Goal: Transaction & Acquisition: Purchase product/service

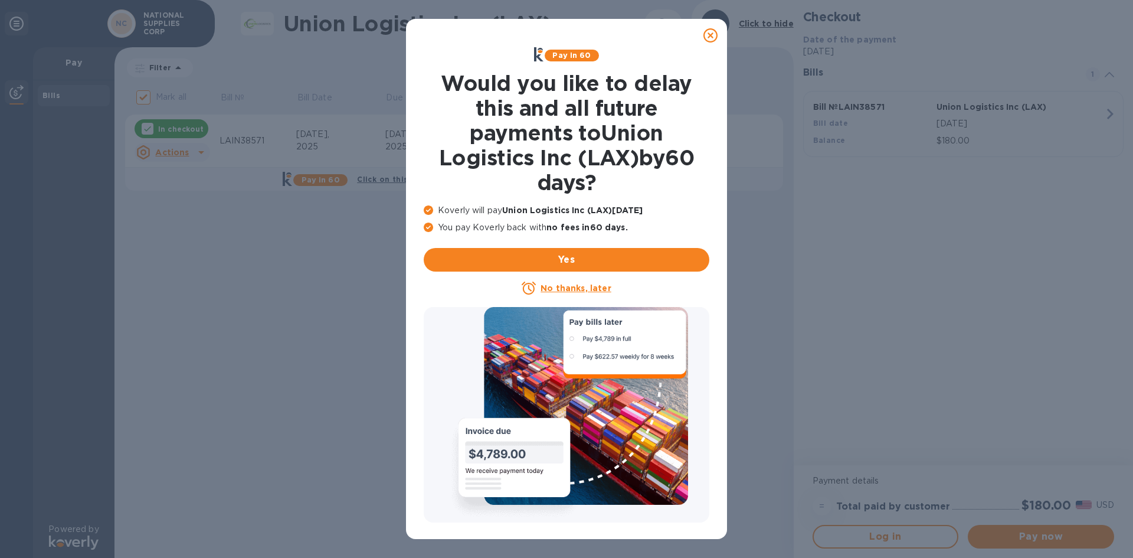
click at [711, 32] on icon at bounding box center [711, 35] width 14 height 14
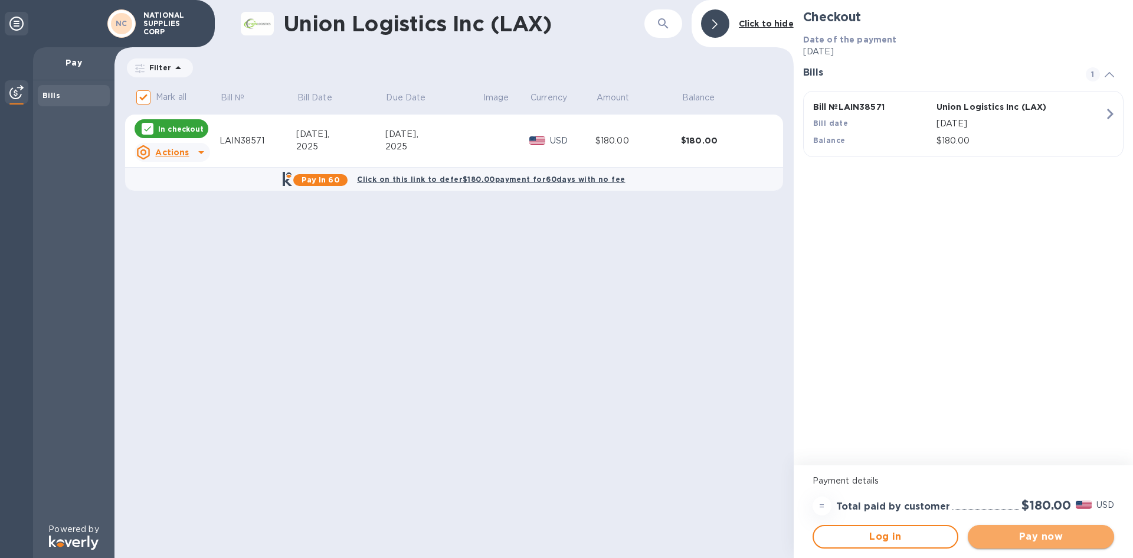
click at [1044, 530] on span "Pay now" at bounding box center [1040, 536] width 127 height 14
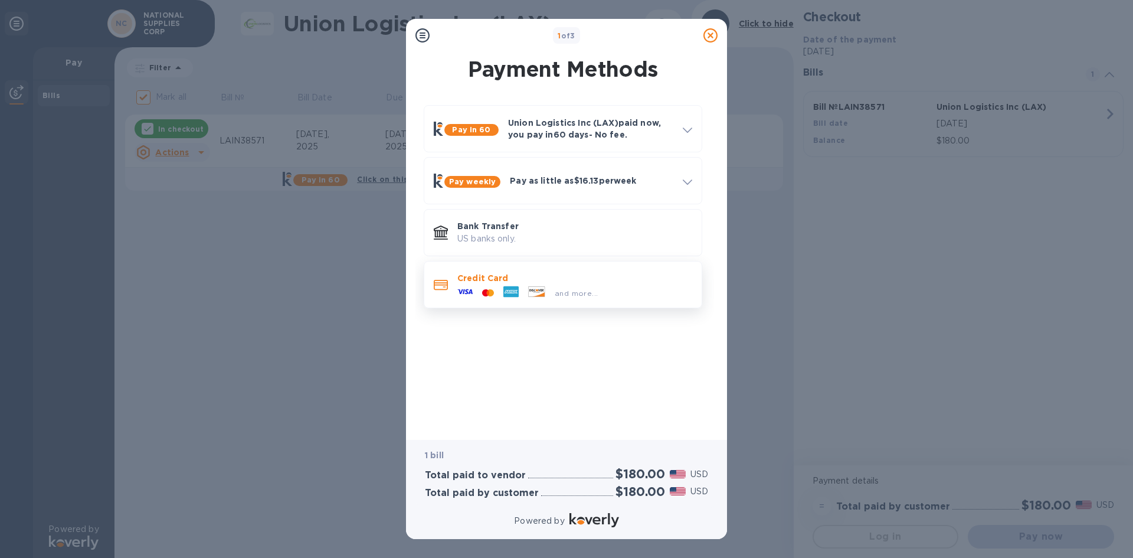
click at [525, 284] on div "and more..." at bounding box center [528, 293] width 150 height 18
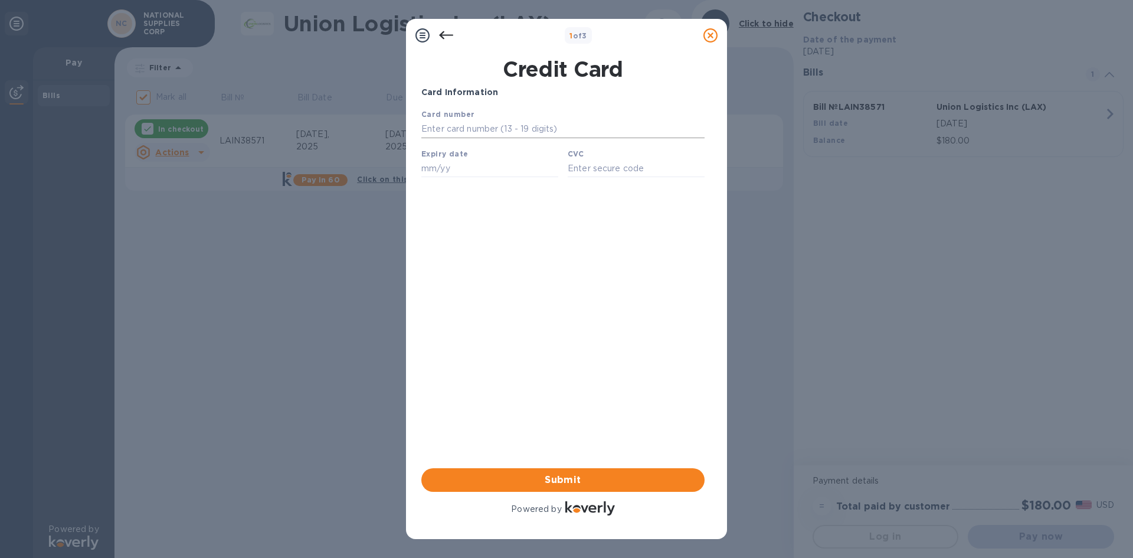
click at [475, 129] on input "text" at bounding box center [562, 129] width 283 height 18
type input "[CREDIT_CARD_NUMBER]"
type input "01/29"
click at [639, 172] on input "text" at bounding box center [636, 168] width 137 height 18
type input "4662"
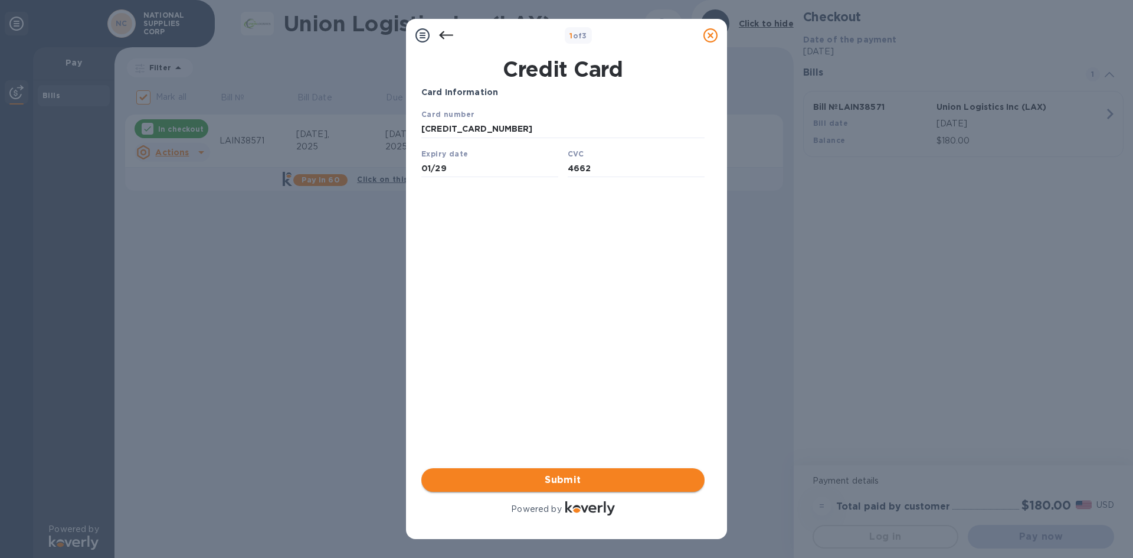
click at [601, 483] on span "Submit" at bounding box center [563, 480] width 264 height 14
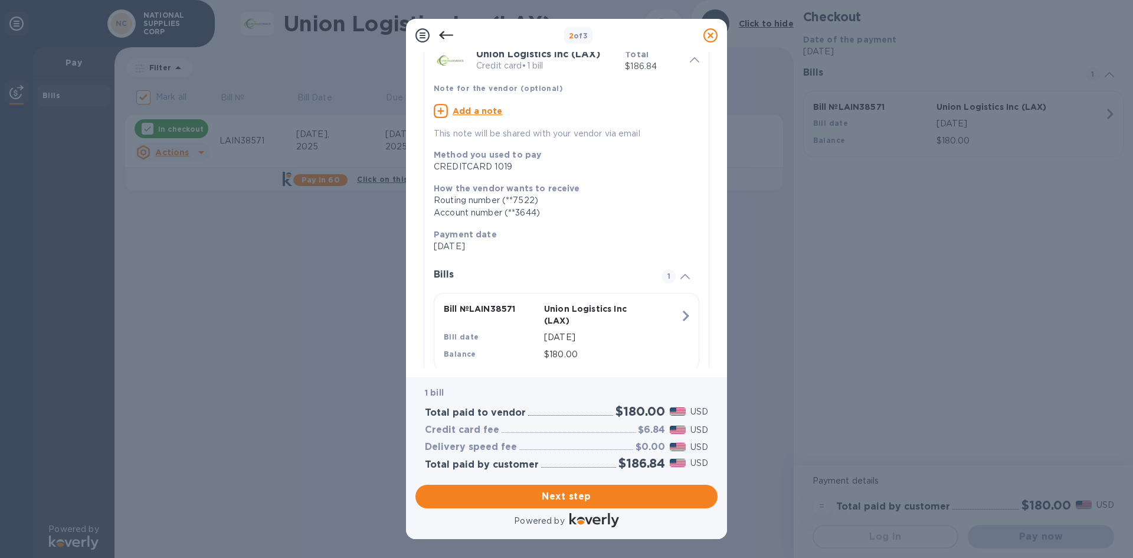
scroll to position [88, 0]
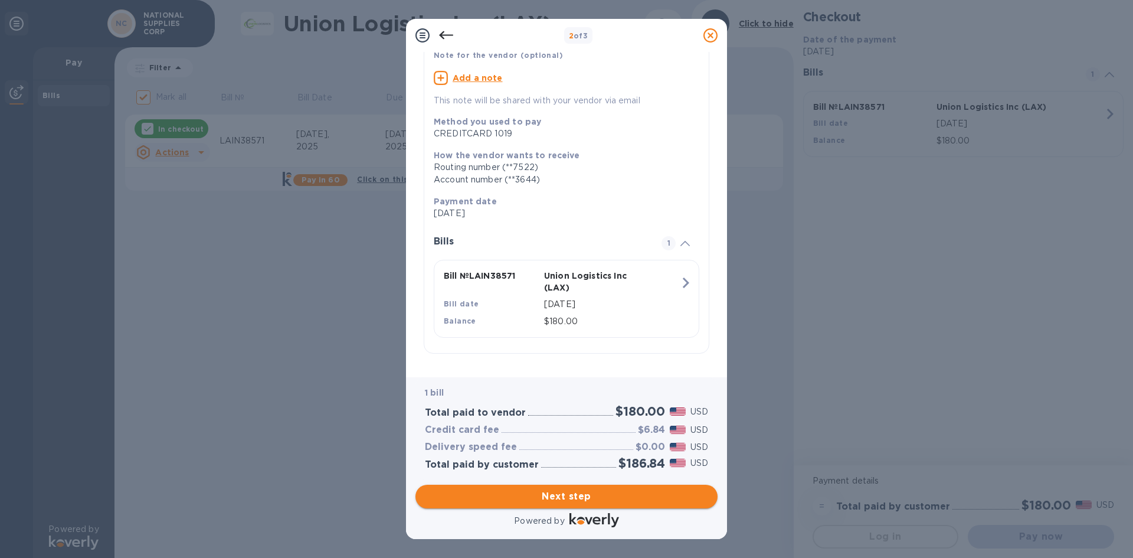
click at [612, 499] on span "Next step" at bounding box center [566, 496] width 283 height 14
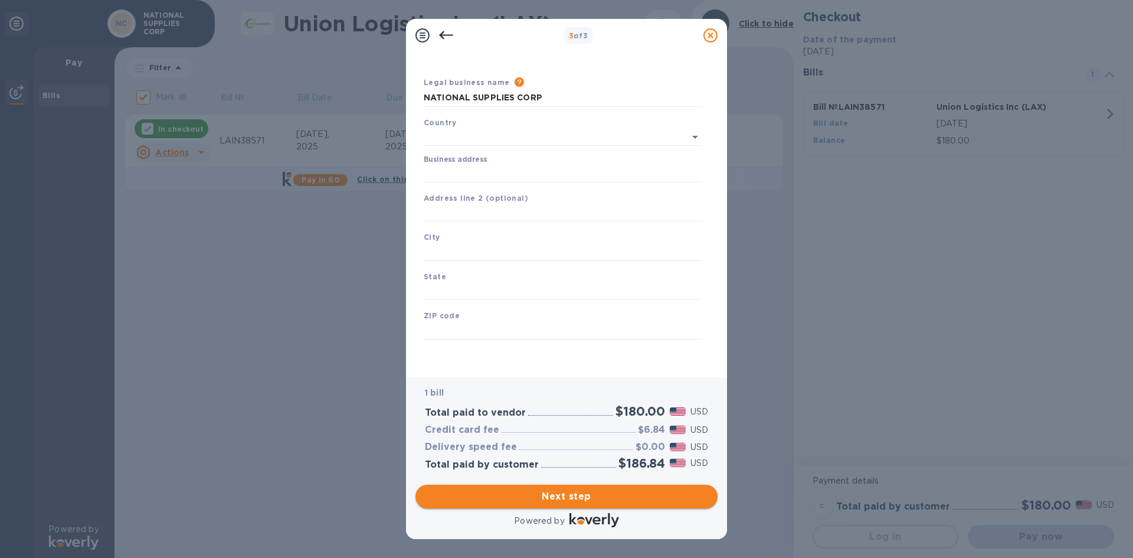
scroll to position [19, 0]
type input "[GEOGRAPHIC_DATA]"
click at [529, 166] on input "Business address" at bounding box center [563, 174] width 279 height 18
type input "[STREET_ADDRESS]"
click at [502, 237] on div "City" at bounding box center [563, 246] width 288 height 40
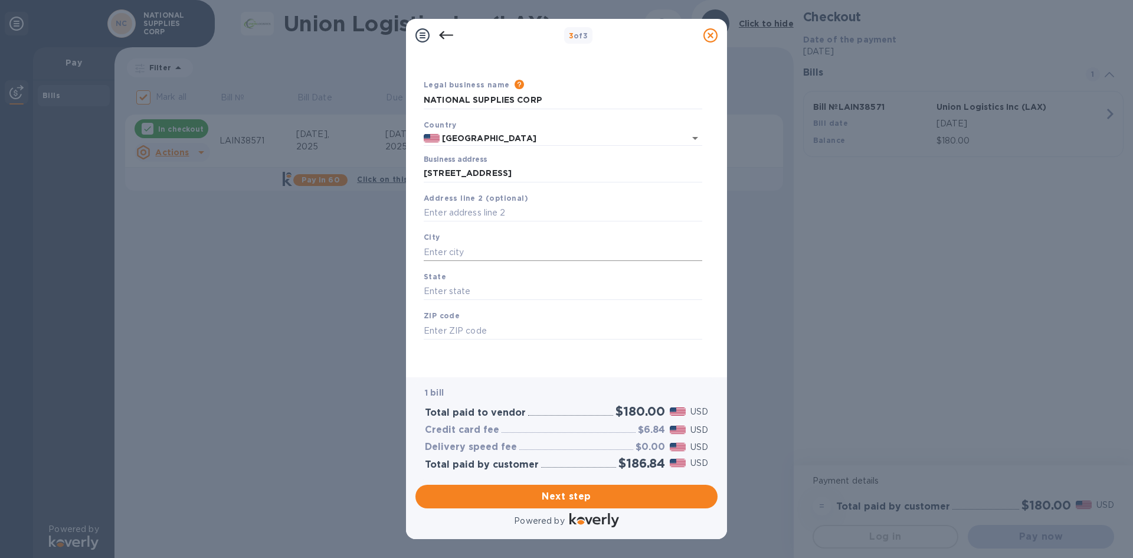
click at [493, 253] on input "text" at bounding box center [563, 252] width 279 height 18
type input "[GEOGRAPHIC_DATA][PERSON_NAME]"
click at [496, 287] on input "text" at bounding box center [563, 292] width 279 height 18
type input "NY"
click at [490, 326] on input "text" at bounding box center [563, 331] width 279 height 18
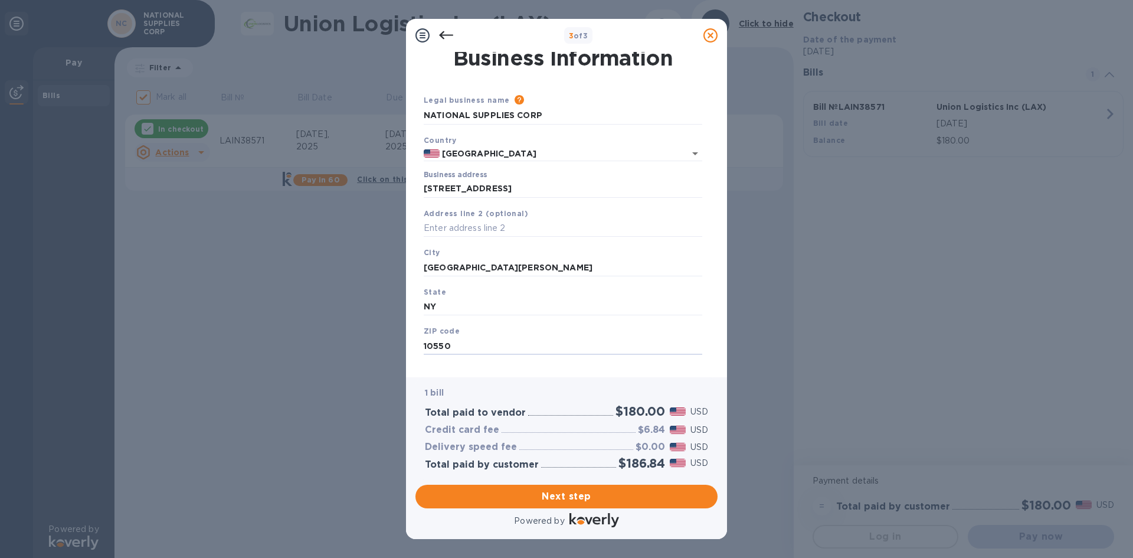
scroll to position [0, 0]
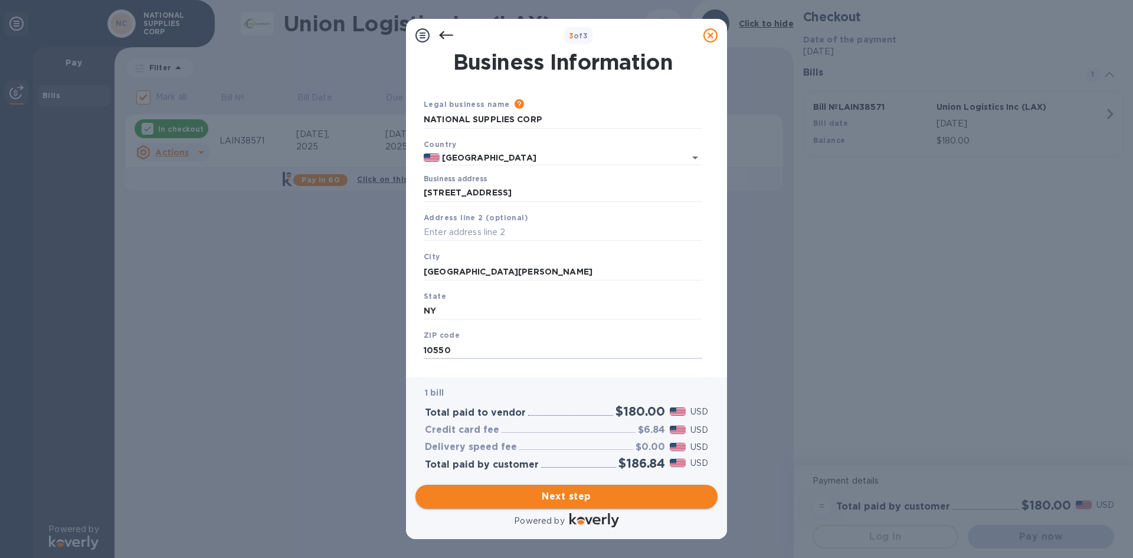
type input "10550"
click at [618, 492] on span "Next step" at bounding box center [566, 496] width 283 height 14
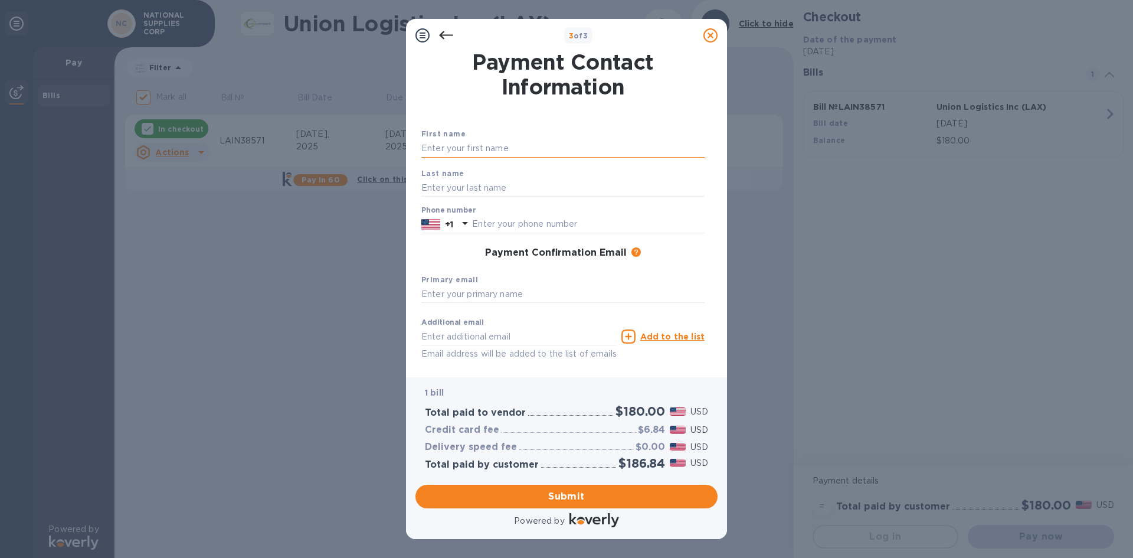
click at [525, 156] on input "text" at bounding box center [562, 149] width 283 height 18
type input "[PERSON_NAME]"
type input "9143105380"
type input "[PERSON_NAME][EMAIL_ADDRESS][DOMAIN_NAME]"
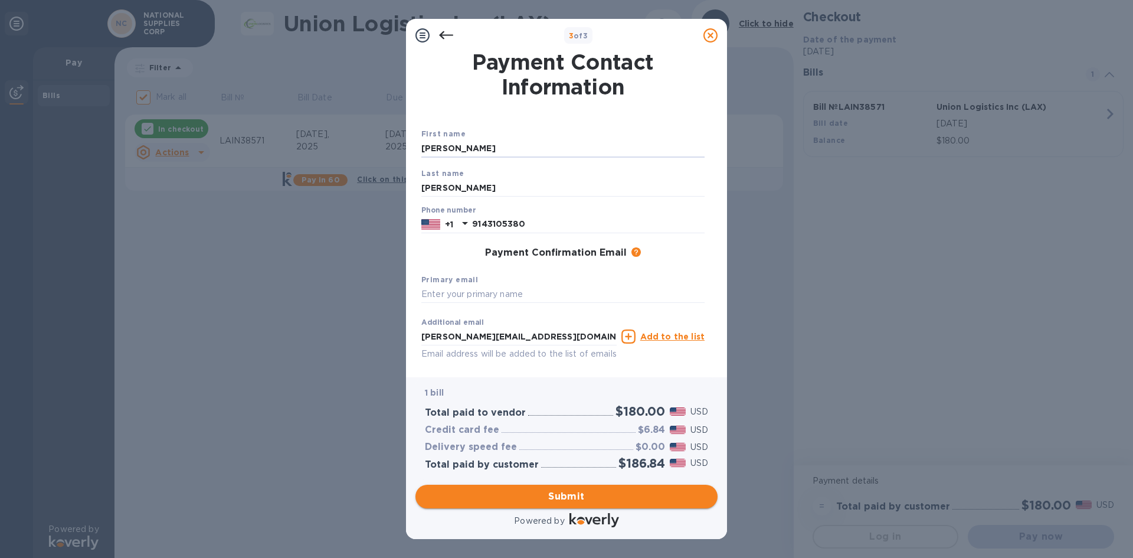
click at [531, 500] on span "Submit" at bounding box center [566, 496] width 283 height 14
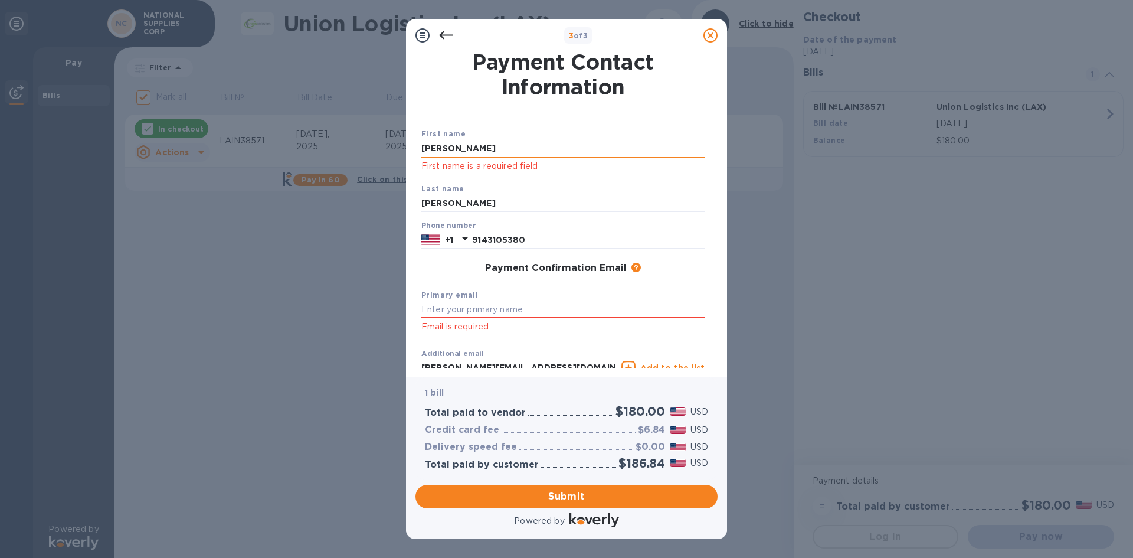
click at [554, 156] on input "[PERSON_NAME]" at bounding box center [562, 149] width 283 height 18
click at [536, 298] on div "Primary email Email is required" at bounding box center [563, 311] width 293 height 55
click at [532, 303] on input "text" at bounding box center [562, 310] width 283 height 18
click at [532, 309] on input "text" at bounding box center [562, 310] width 283 height 18
drag, startPoint x: 523, startPoint y: 309, endPoint x: 261, endPoint y: 303, distance: 262.1
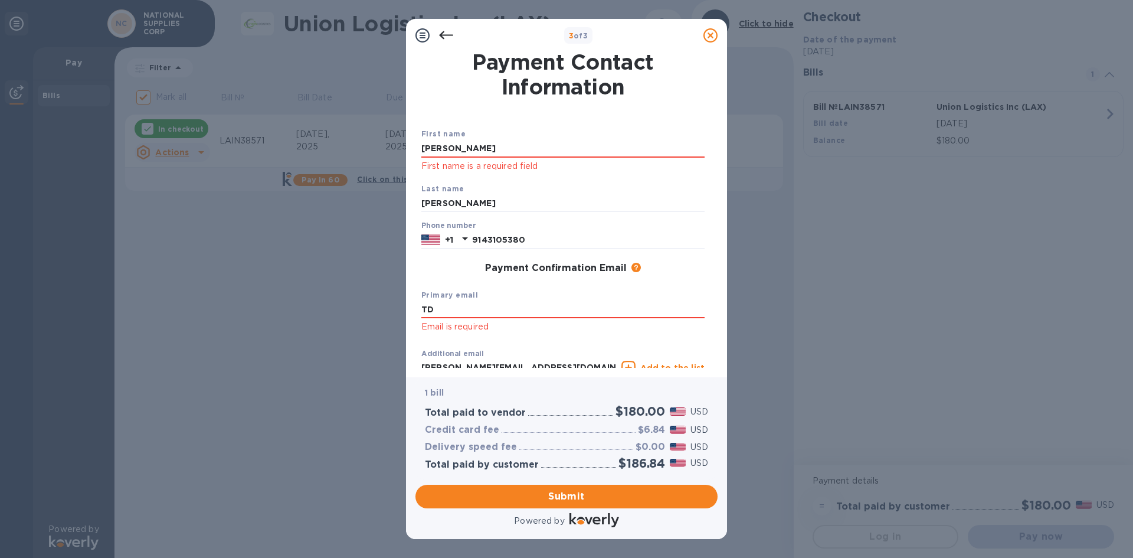
click at [261, 303] on div "3 of 3 Payment Contact Information First name [PERSON_NAME] First name is a req…" at bounding box center [566, 279] width 1133 height 558
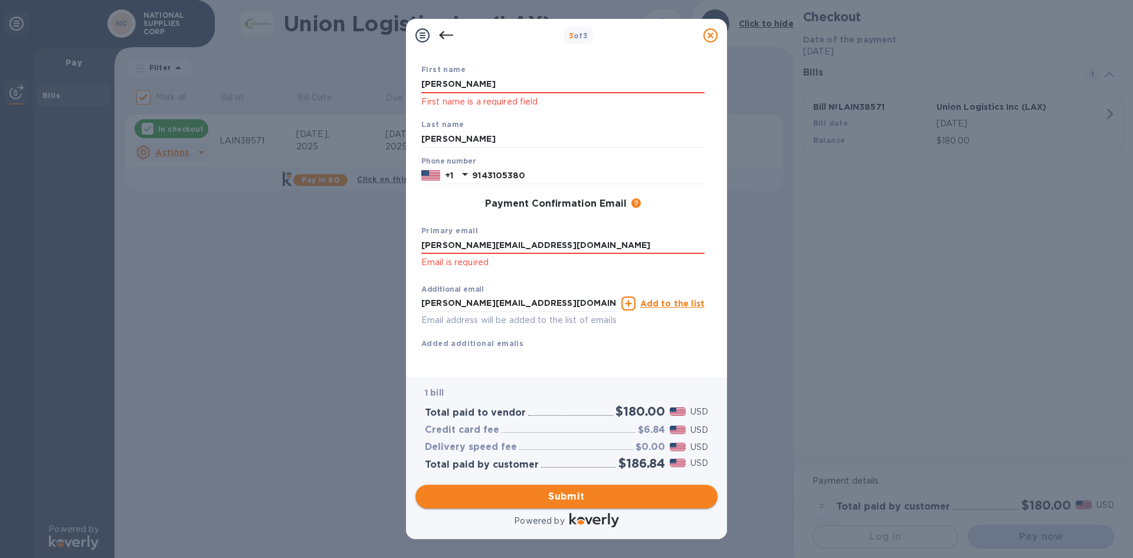
type input "[PERSON_NAME][EMAIL_ADDRESS][DOMAIN_NAME]"
click at [614, 503] on span "Submit" at bounding box center [566, 496] width 283 height 14
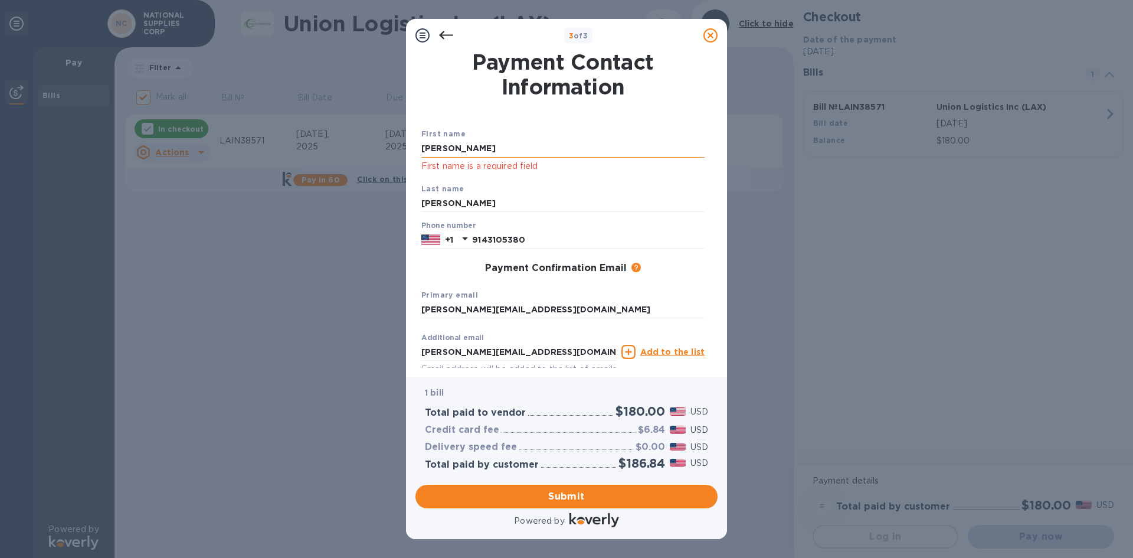
click at [554, 147] on input "[PERSON_NAME]" at bounding box center [562, 149] width 283 height 18
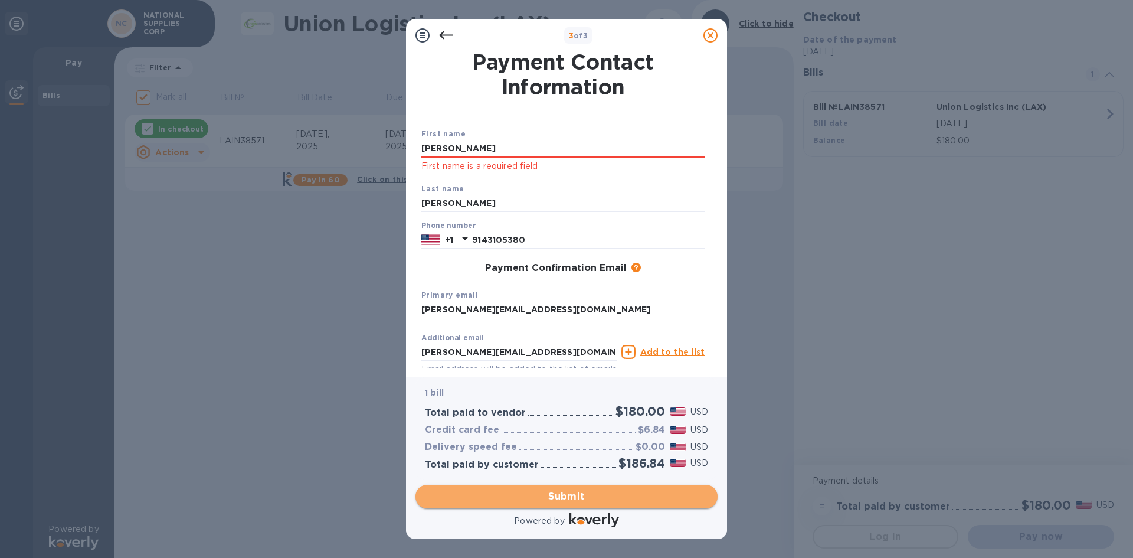
click at [599, 500] on span "Submit" at bounding box center [566, 496] width 283 height 14
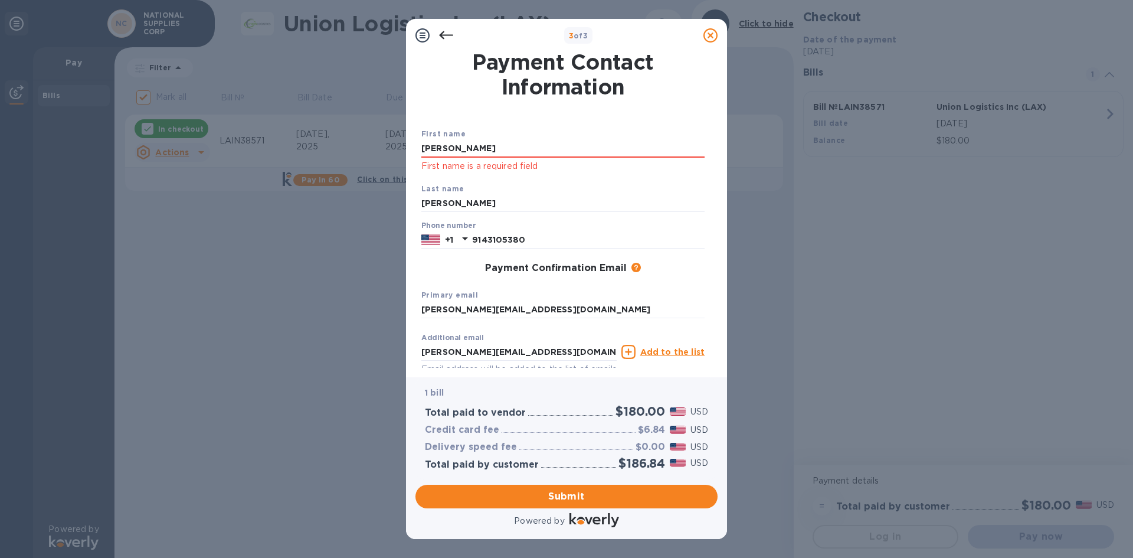
scroll to position [63, 0]
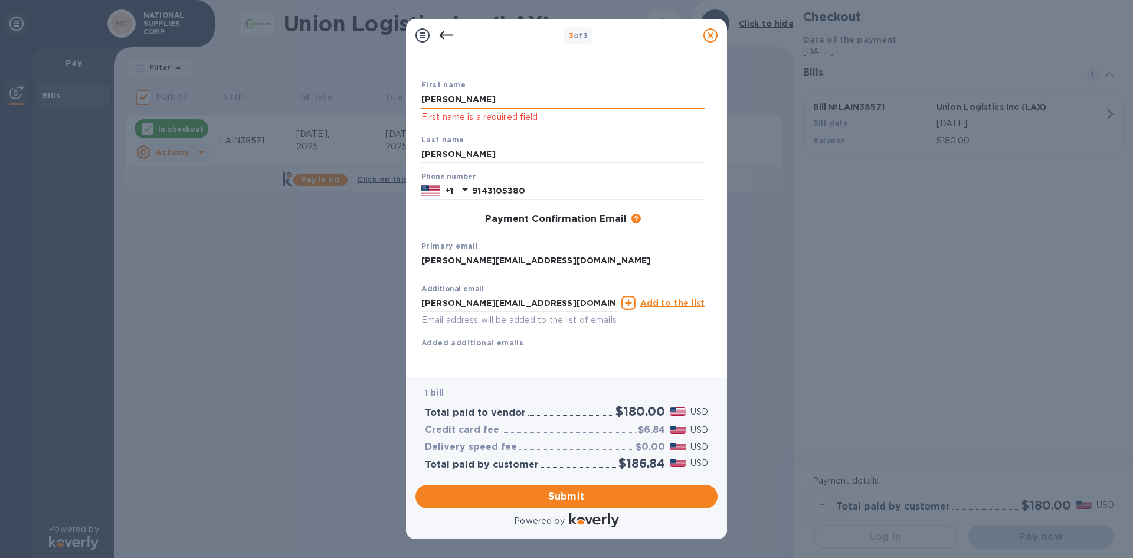
click at [506, 91] on input "[PERSON_NAME]" at bounding box center [562, 100] width 283 height 18
drag, startPoint x: 406, startPoint y: 84, endPoint x: 393, endPoint y: 84, distance: 13.0
click at [394, 84] on div "3 of 3 Payment Contact Information First name [PERSON_NAME] First name is a req…" at bounding box center [566, 279] width 1133 height 558
type input "r"
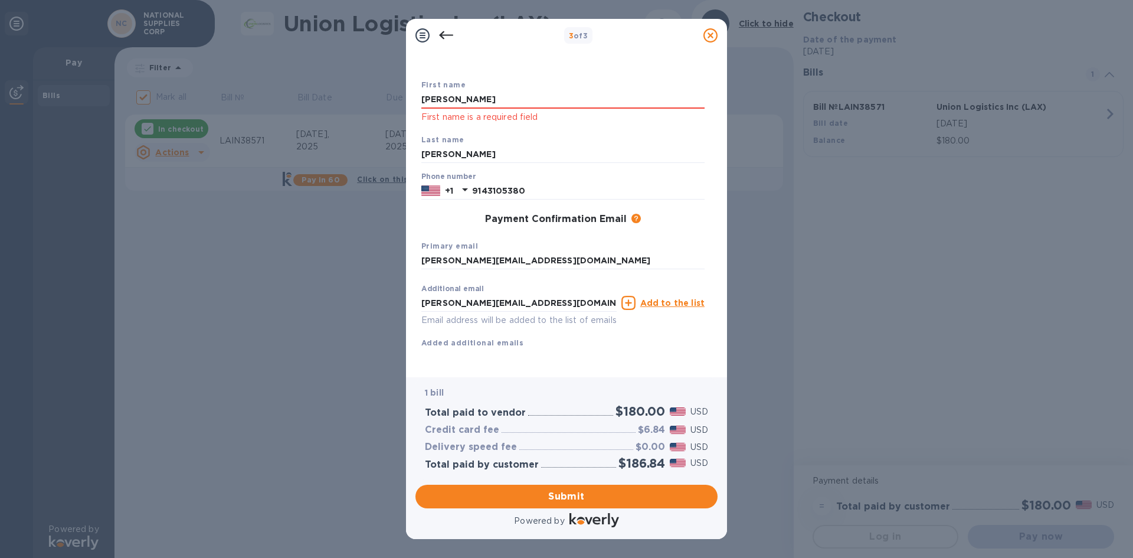
type input "[PERSON_NAME]"
click at [445, 110] on p "First name is a required field" at bounding box center [562, 117] width 283 height 14
click at [598, 486] on button "Submit" at bounding box center [566, 497] width 302 height 24
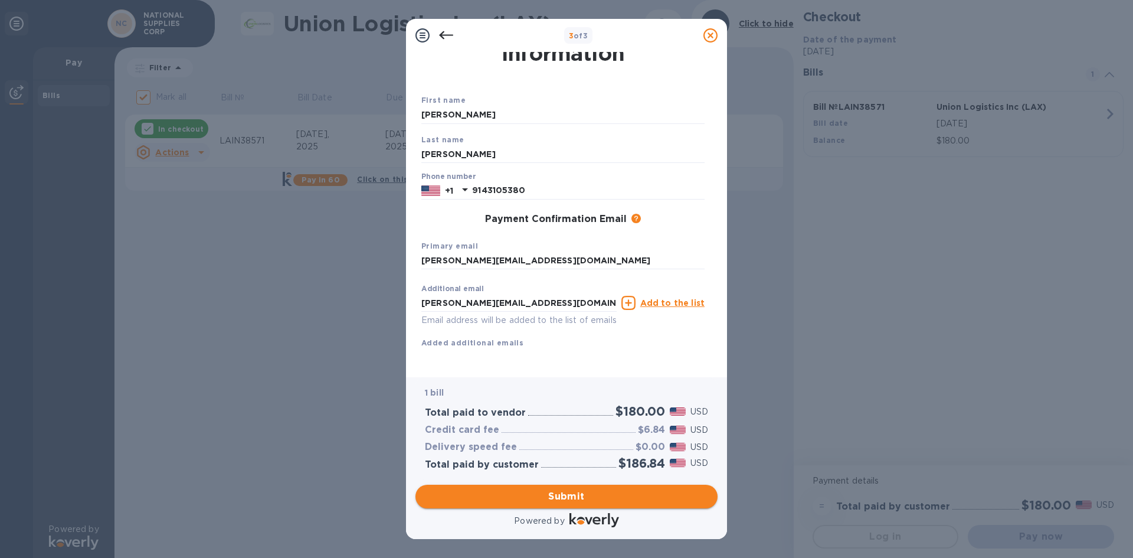
scroll to position [47, 0]
click at [598, 495] on div "Submit" at bounding box center [567, 496] width 312 height 33
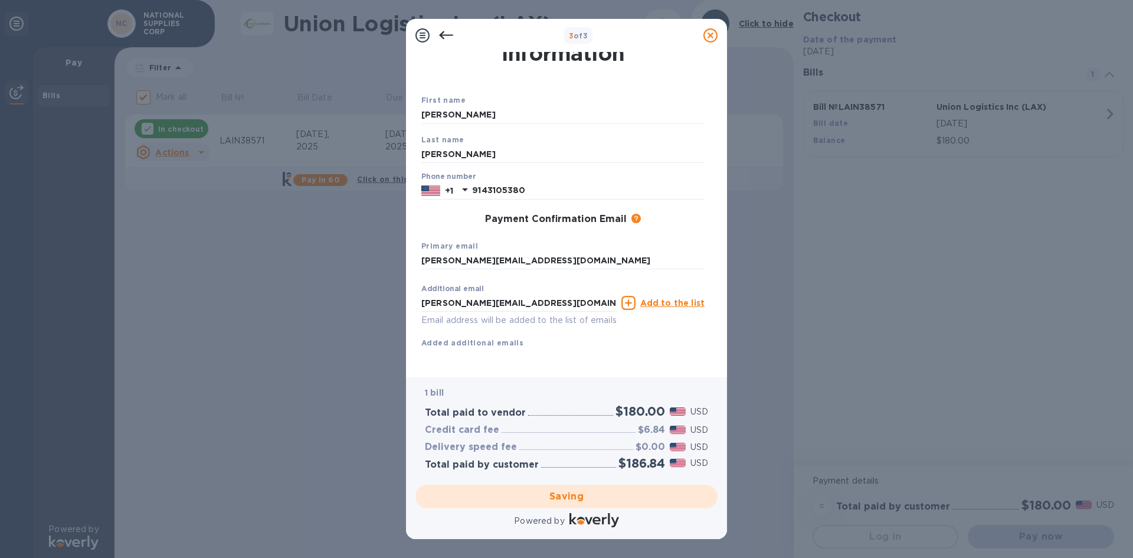
checkbox input "false"
